Goal: Check status: Check status

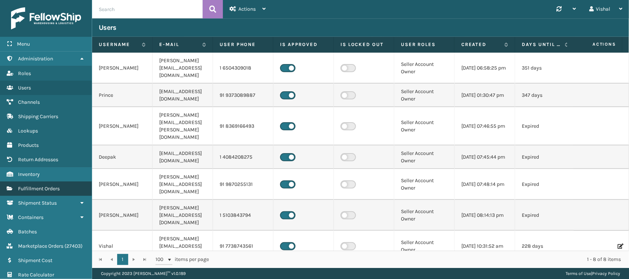
click at [26, 187] on span "Fulfillment Orders" at bounding box center [39, 189] width 42 height 6
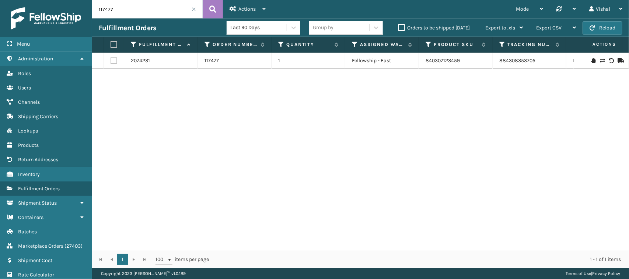
click at [130, 6] on input "117477" at bounding box center [147, 9] width 110 height 18
paste input "4-2223335-0292249"
drag, startPoint x: 494, startPoint y: 59, endPoint x: 541, endPoint y: 56, distance: 46.9
click at [541, 56] on td "884310377139" at bounding box center [529, 61] width 74 height 16
copy link "884310377139"
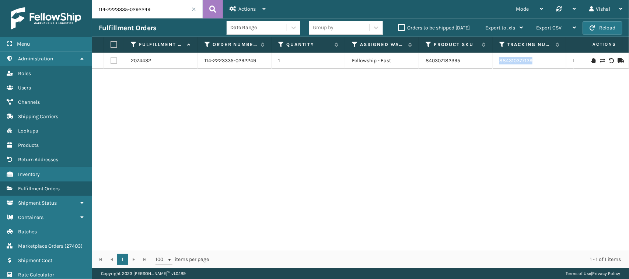
copy link "884310377139"
click at [170, 10] on input "114-2223335-0292249" at bounding box center [147, 9] width 110 height 18
paste input "1-0278842-1855415"
type input "111-0278842-1855415"
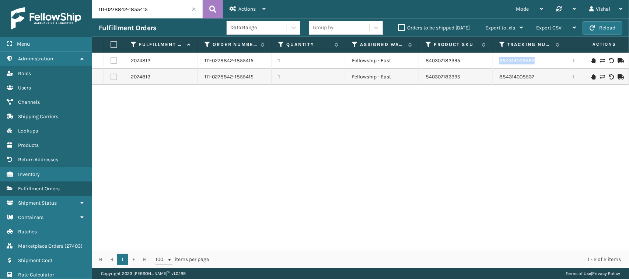
drag, startPoint x: 494, startPoint y: 60, endPoint x: 551, endPoint y: 60, distance: 57.1
click at [551, 60] on td "884314008592" at bounding box center [529, 61] width 74 height 16
copy link "884314008592"
drag, startPoint x: 497, startPoint y: 77, endPoint x: 548, endPoint y: 78, distance: 50.1
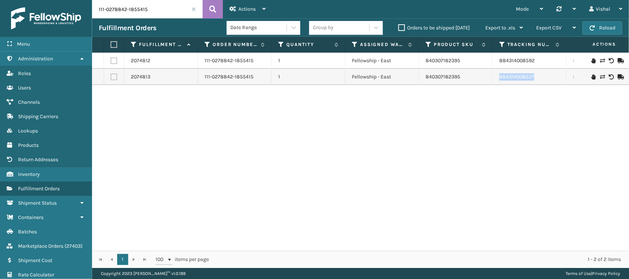
click at [548, 78] on td "884314008537" at bounding box center [529, 77] width 74 height 16
copy link "884314008537"
drag, startPoint x: 493, startPoint y: 60, endPoint x: 537, endPoint y: 61, distance: 43.9
click at [537, 61] on td "884314008592" at bounding box center [529, 61] width 74 height 16
copy link "884314008592"
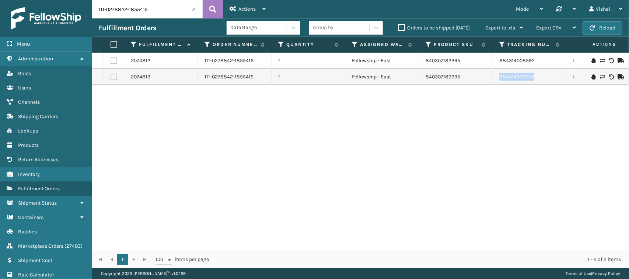
drag, startPoint x: 492, startPoint y: 76, endPoint x: 541, endPoint y: 76, distance: 49.3
click at [541, 76] on td "884314008537" at bounding box center [529, 77] width 74 height 16
copy link "884314008537"
